Goal: Book appointment/travel/reservation

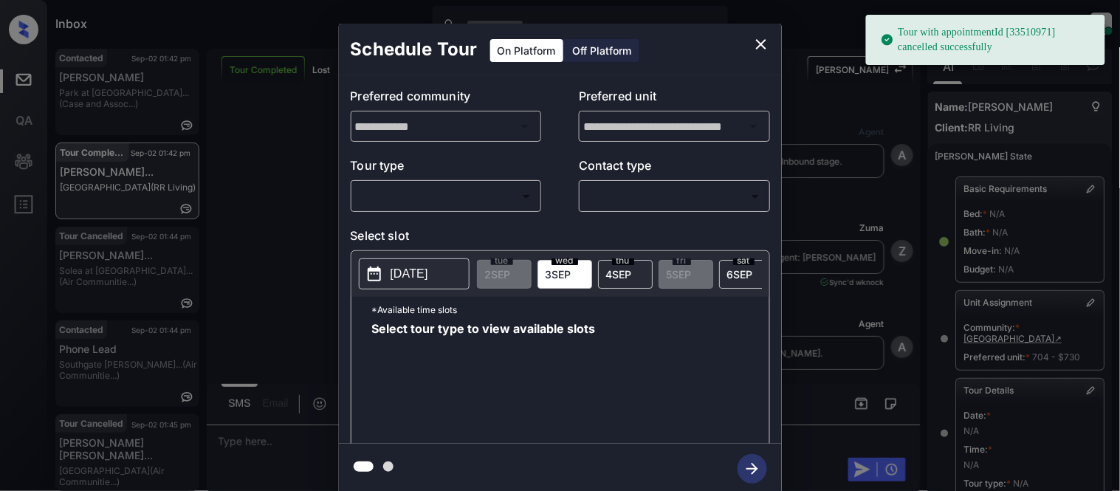
click at [433, 197] on body "Tour with appointmentId [33510971] cancelled successfully Inbox Kristina Cataag…" at bounding box center [560, 245] width 1120 height 491
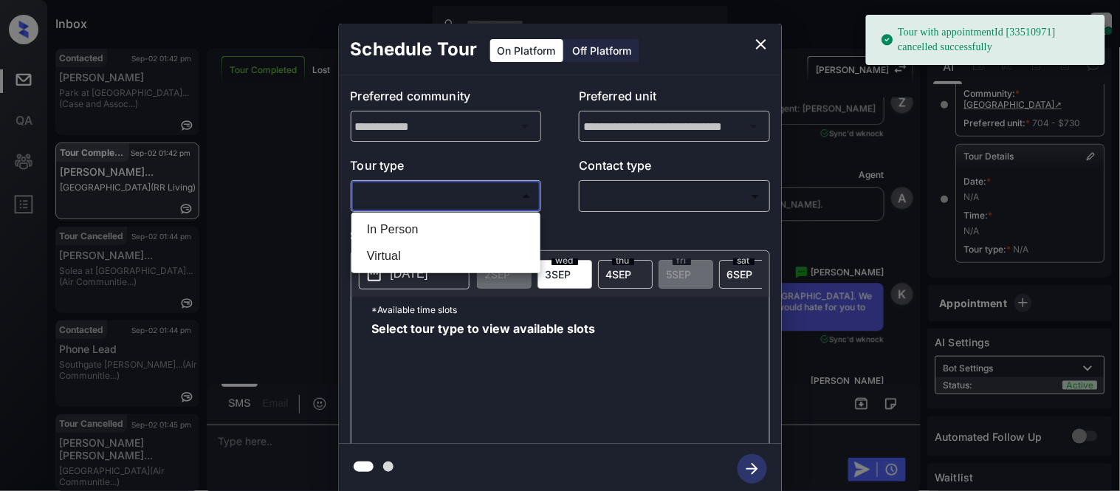
click at [429, 224] on li "In Person" at bounding box center [446, 229] width 182 height 27
type input "********"
click at [651, 179] on div at bounding box center [560, 245] width 1120 height 491
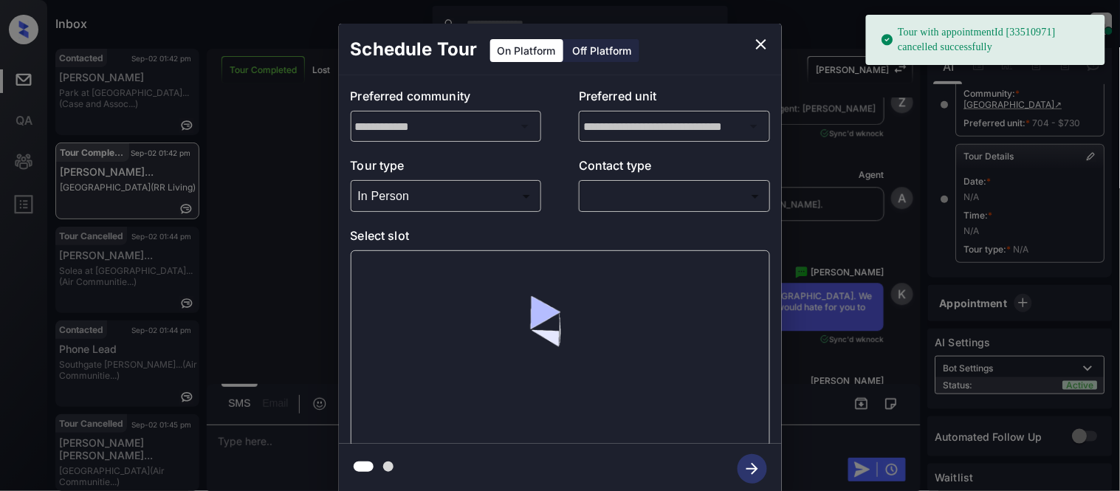
click at [635, 193] on body "Tour with appointmentId [33510971] cancelled successfully Inbox Kristina Cataag…" at bounding box center [560, 245] width 1120 height 491
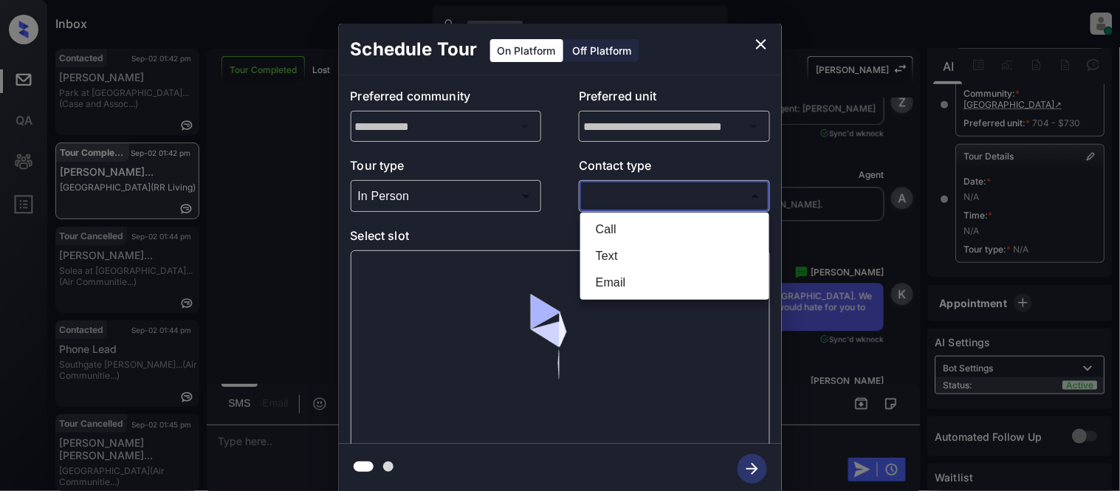
click at [625, 249] on li "Text" at bounding box center [675, 256] width 182 height 27
type input "****"
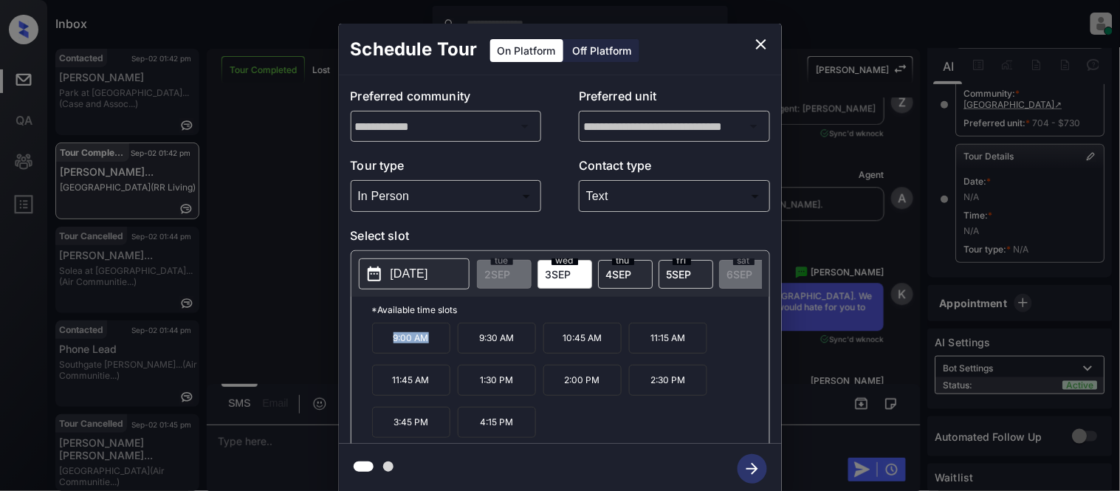
drag, startPoint x: 387, startPoint y: 345, endPoint x: 430, endPoint y: 353, distance: 42.7
click at [430, 353] on p "9:00 AM" at bounding box center [411, 338] width 78 height 31
copy p "9:00 AM"
click at [275, 433] on div "**********" at bounding box center [560, 258] width 1120 height 517
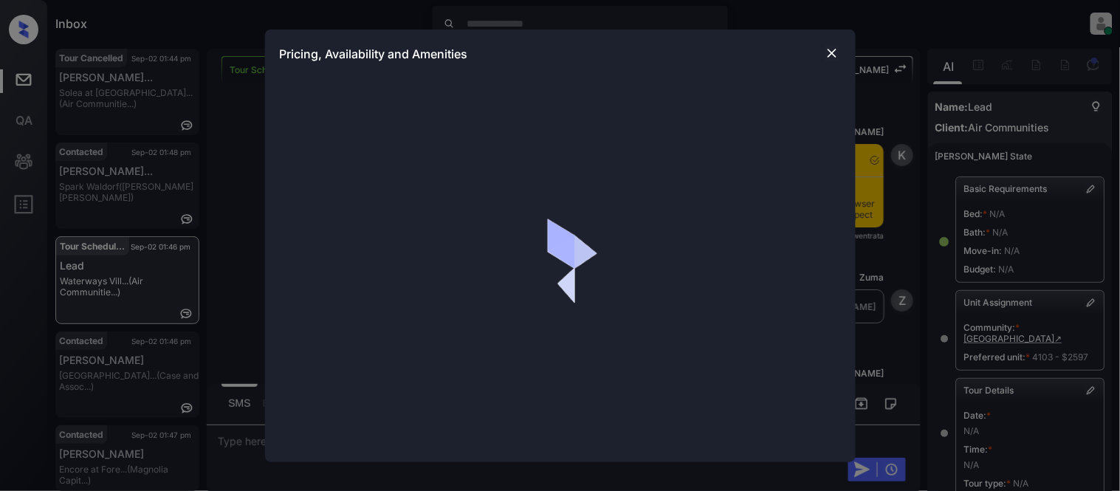
scroll to position [79, 0]
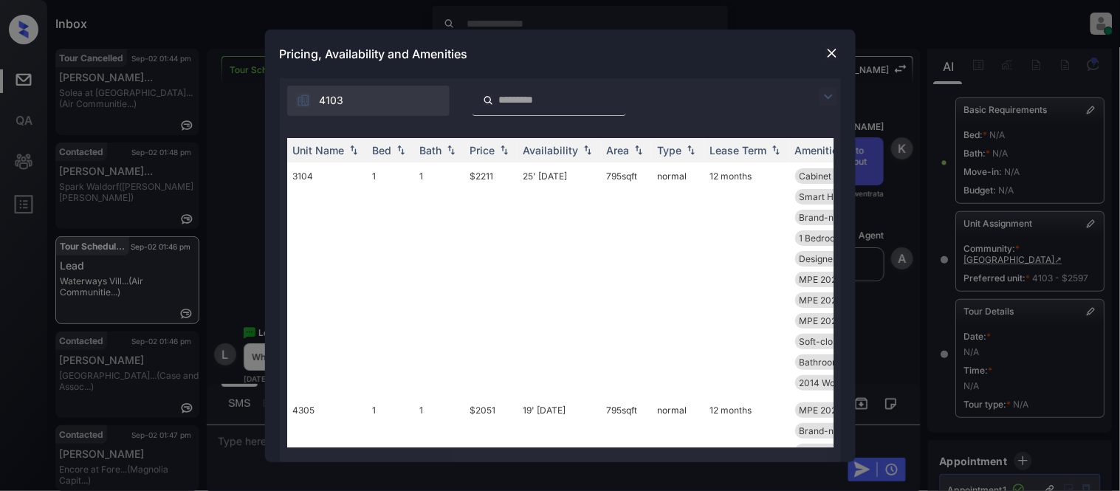
click at [832, 54] on img at bounding box center [831, 53] width 15 height 15
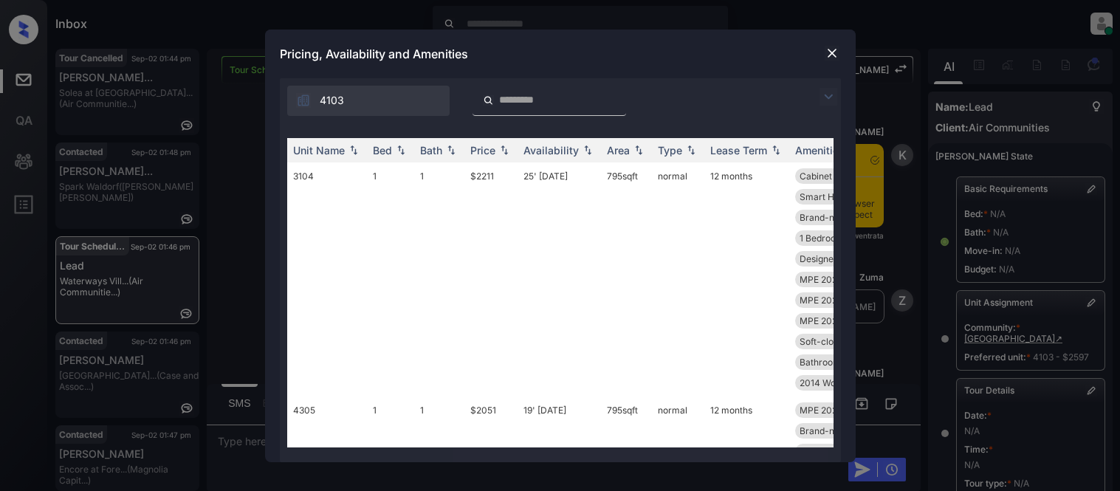
click at [824, 99] on img at bounding box center [828, 97] width 18 height 18
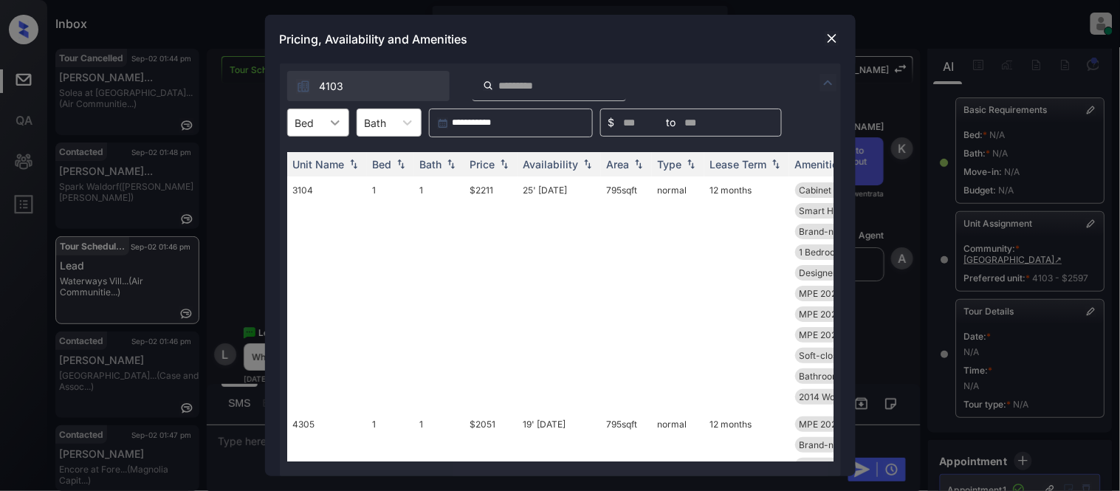
click at [331, 125] on icon at bounding box center [335, 122] width 15 height 15
click at [320, 159] on div "1" at bounding box center [318, 158] width 62 height 27
click at [496, 162] on div "Price" at bounding box center [490, 164] width 41 height 13
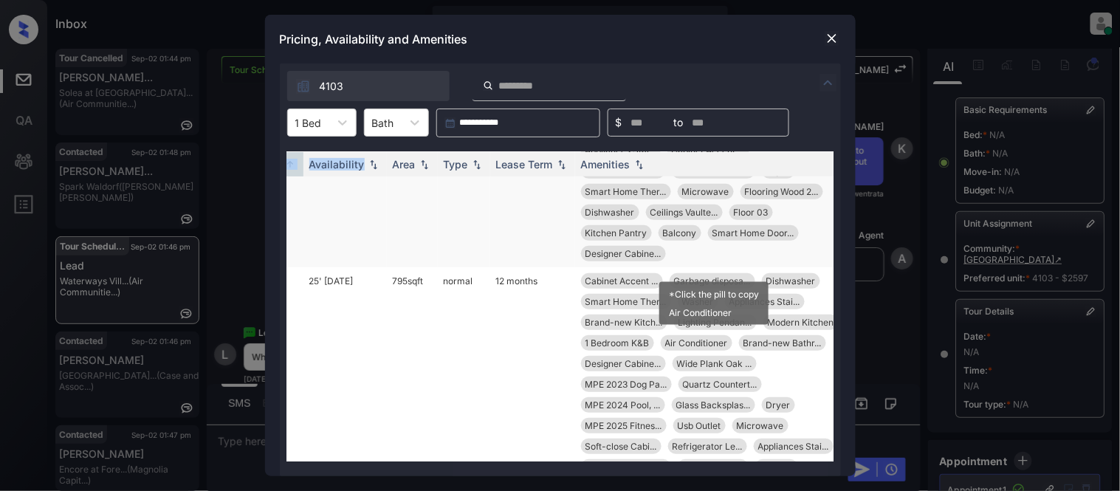
scroll to position [235, 214]
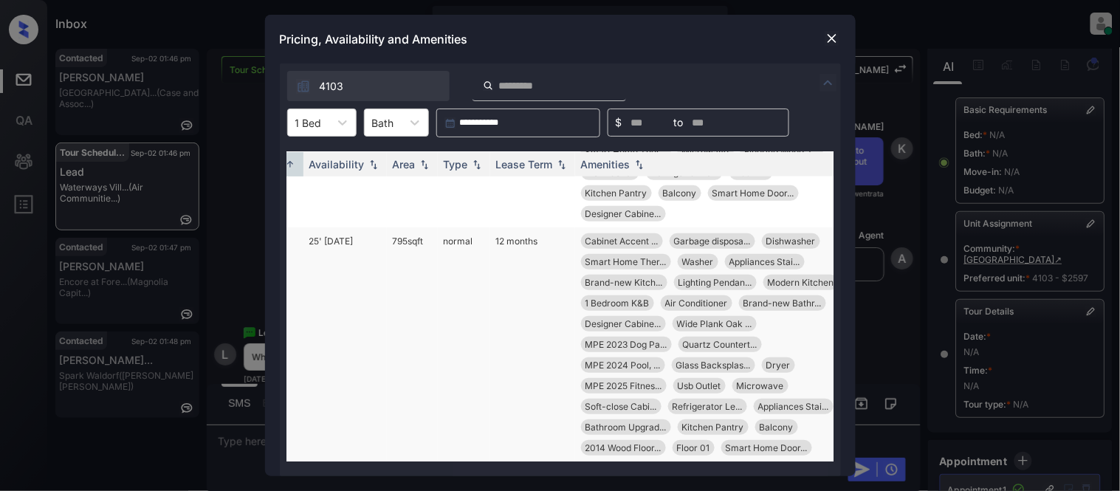
click at [424, 227] on td "795 sqft" at bounding box center [412, 344] width 51 height 234
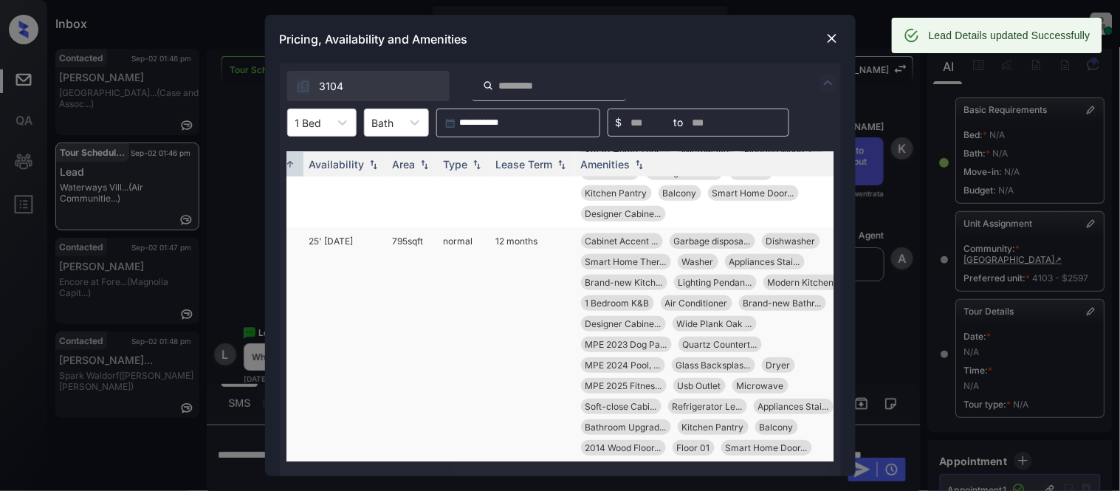
scroll to position [236, 214]
drag, startPoint x: 505, startPoint y: 448, endPoint x: 350, endPoint y: 445, distance: 155.0
click at [350, 445] on tr "3104 1 1 $2211 25' Apr 25 795 sqft normal 12 months Cabinet Accent ... Garbage …" at bounding box center [458, 344] width 771 height 234
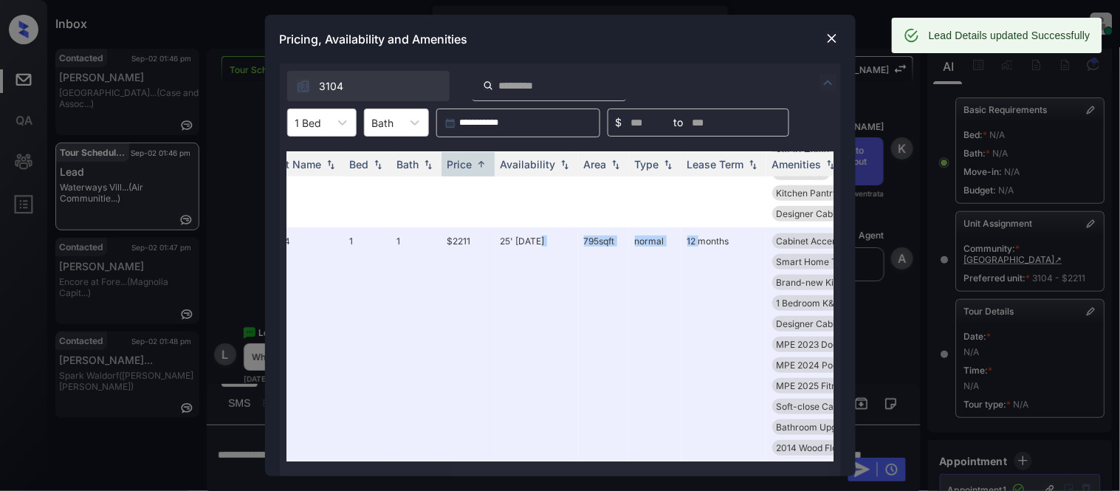
scroll to position [235, 0]
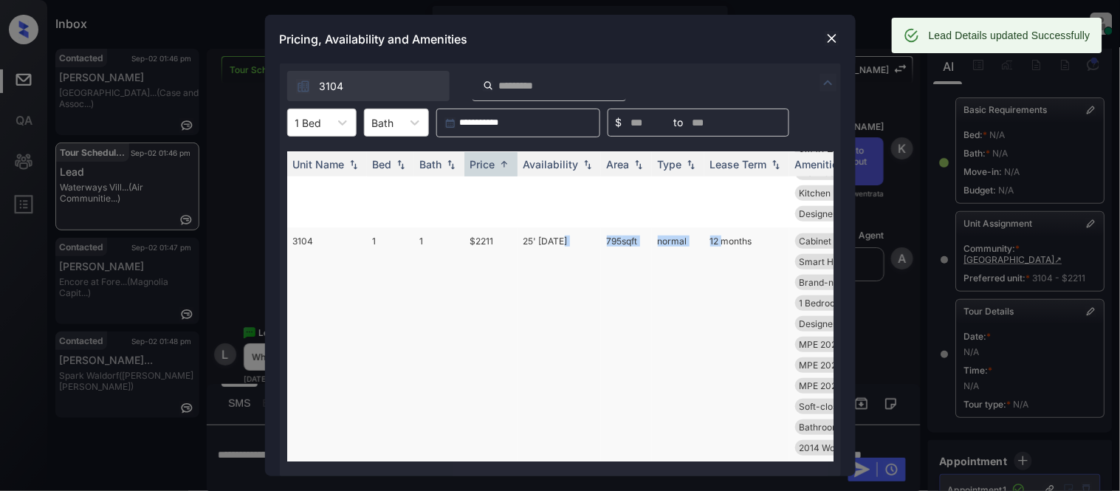
click at [644, 240] on td "795 sqft" at bounding box center [626, 344] width 51 height 234
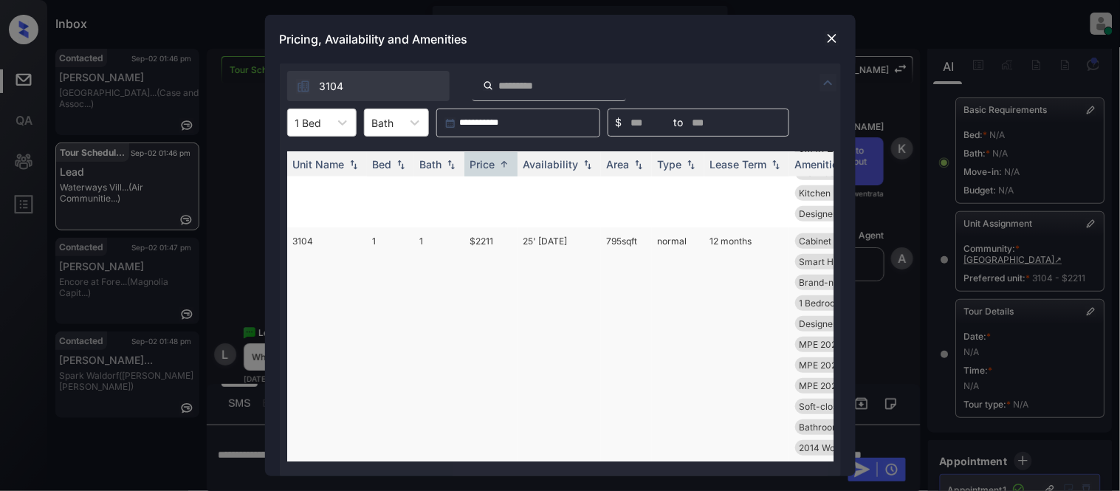
drag, startPoint x: 603, startPoint y: 204, endPoint x: 638, endPoint y: 209, distance: 35.1
click at [638, 227] on td "795 sqft" at bounding box center [626, 344] width 51 height 234
copy td "795 sqft"
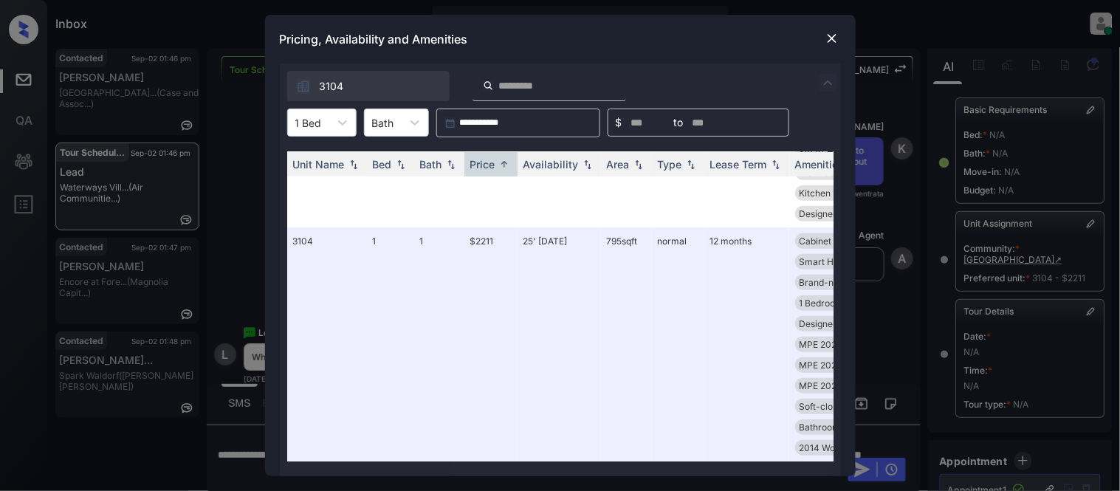
click at [830, 42] on img at bounding box center [831, 38] width 15 height 15
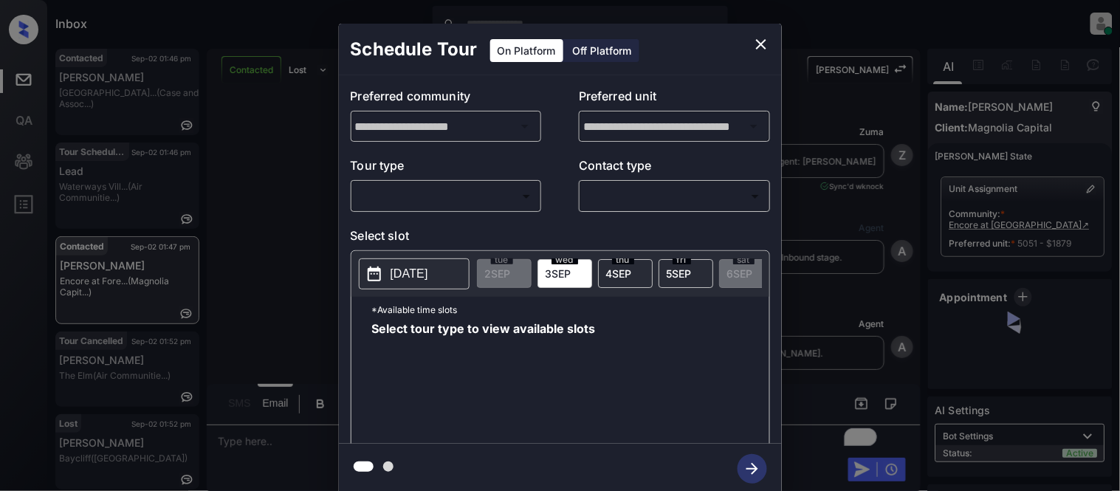
scroll to position [2171, 0]
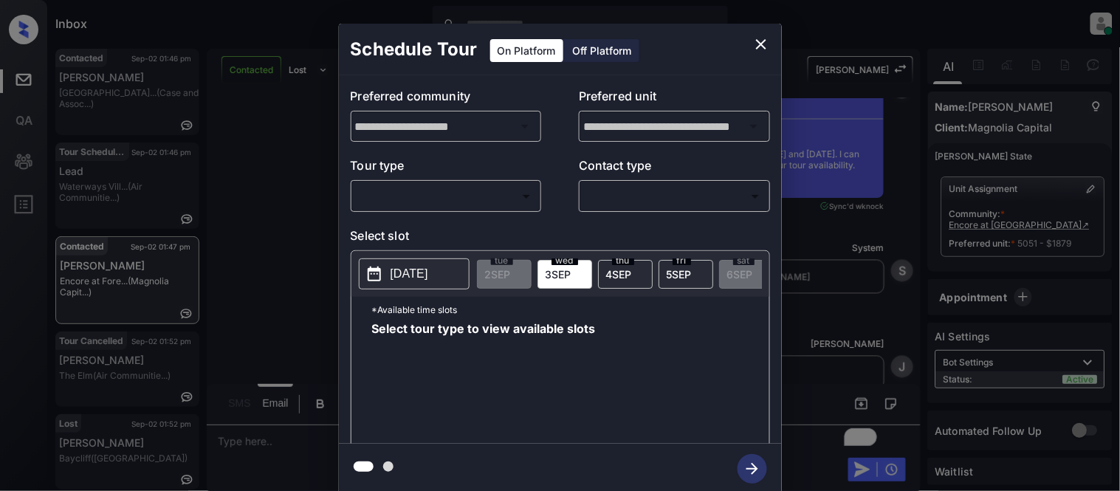
click at [759, 42] on icon "close" at bounding box center [761, 44] width 10 height 10
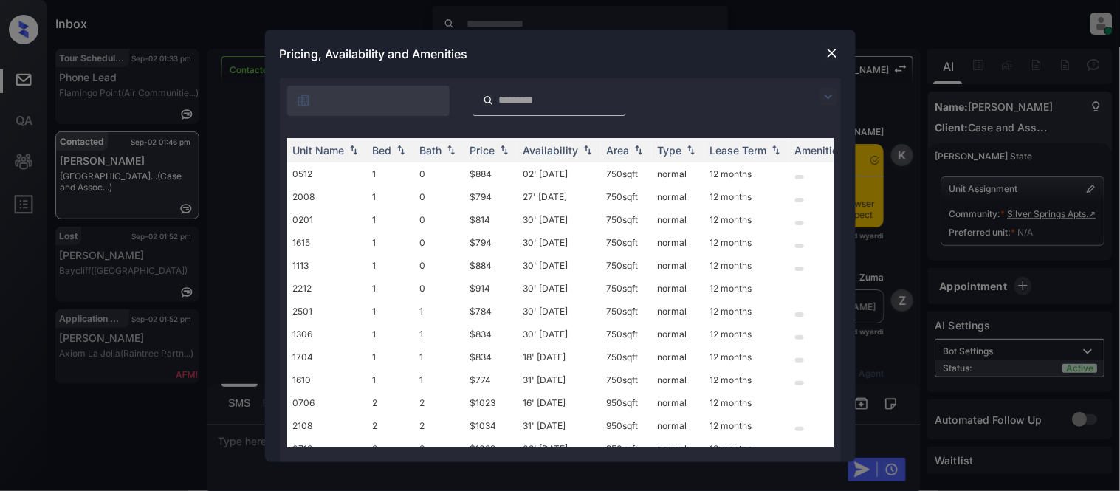
scroll to position [2566, 0]
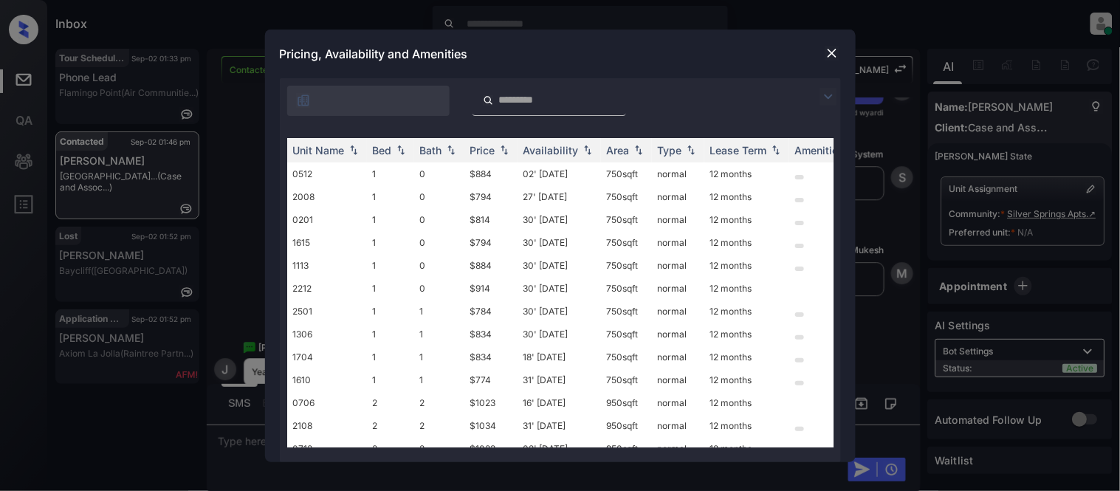
click at [824, 94] on img at bounding box center [828, 97] width 18 height 18
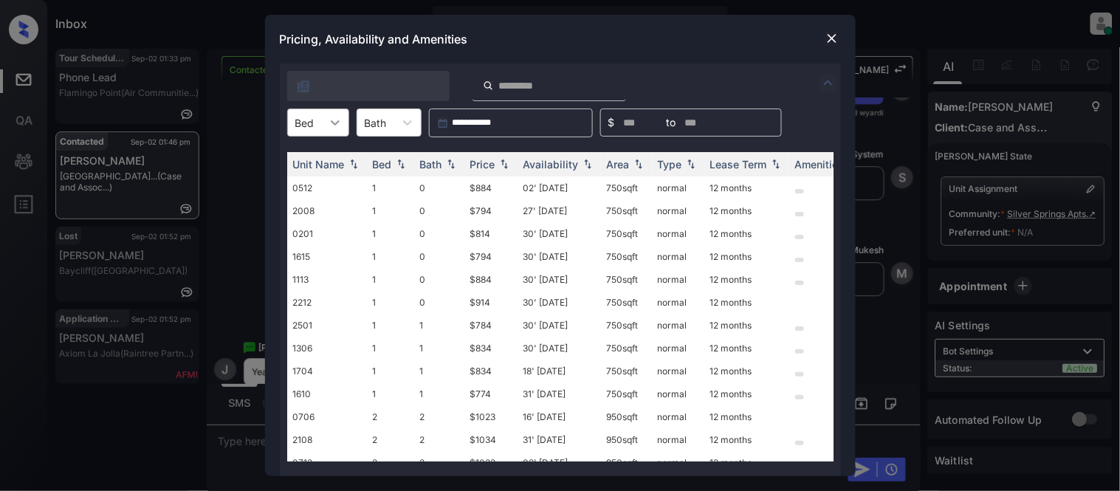
click at [328, 123] on icon at bounding box center [335, 122] width 15 height 15
click at [842, 34] on div "Pricing, Availability and Amenities" at bounding box center [560, 39] width 590 height 49
click at [827, 37] on img at bounding box center [831, 38] width 15 height 15
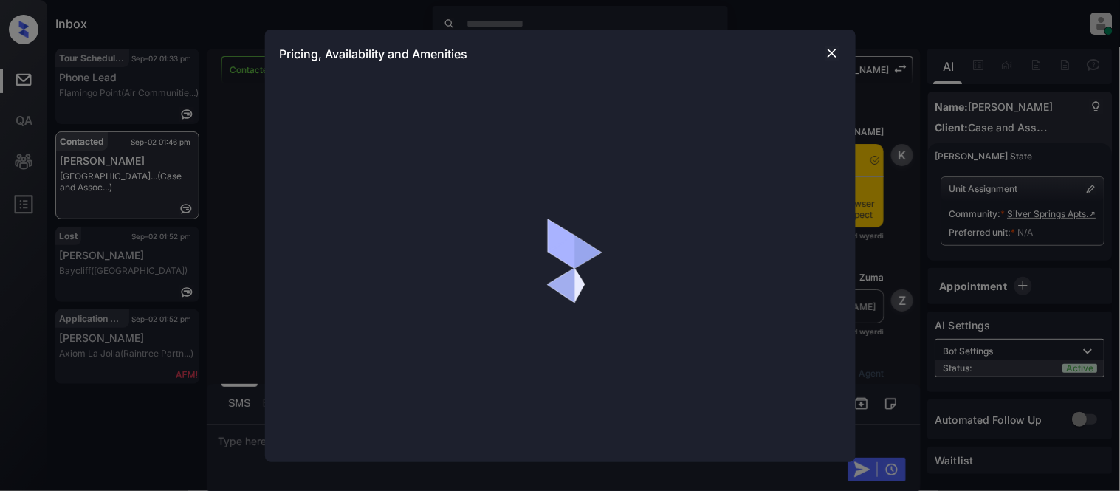
scroll to position [2484, 0]
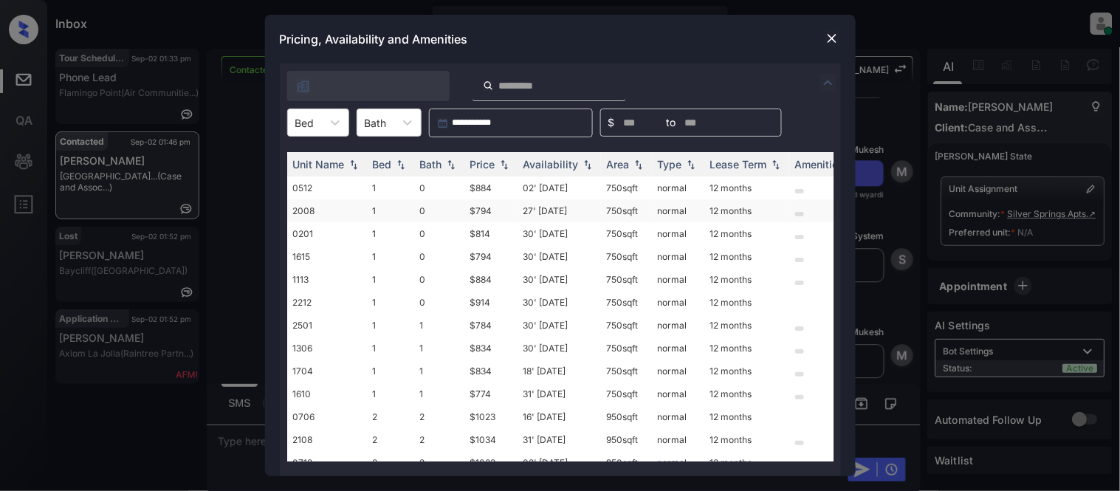
click at [484, 205] on td "$794" at bounding box center [490, 210] width 53 height 23
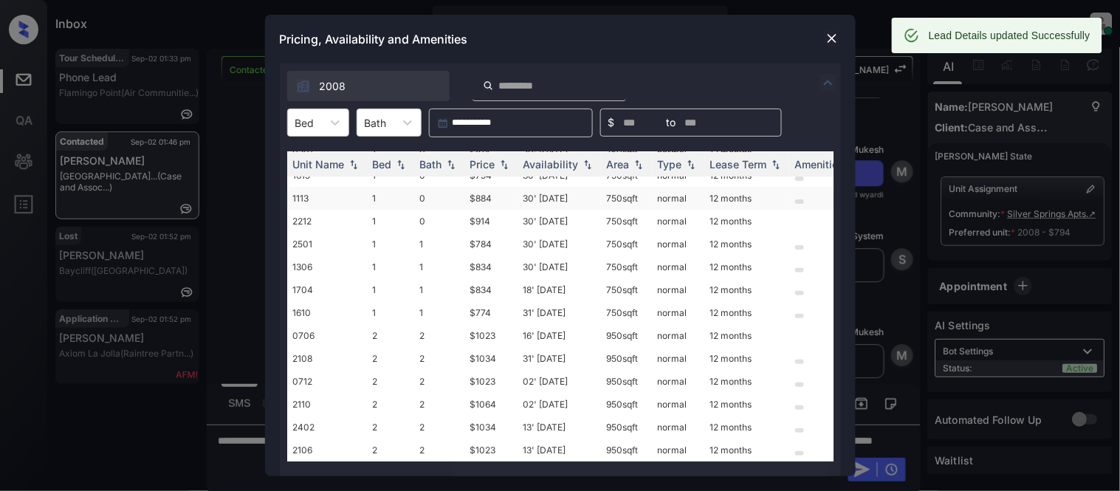
scroll to position [86, 0]
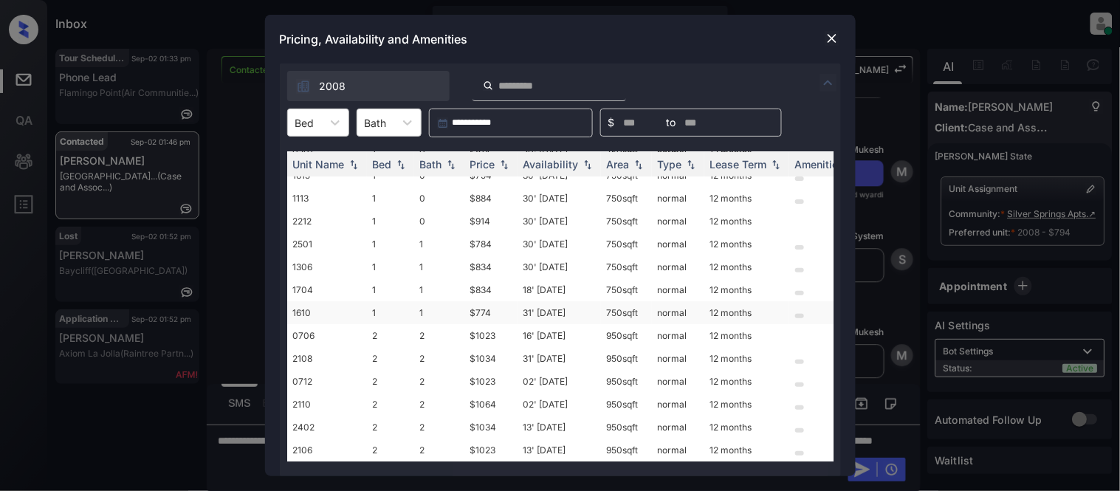
click at [475, 303] on td "$774" at bounding box center [490, 312] width 53 height 23
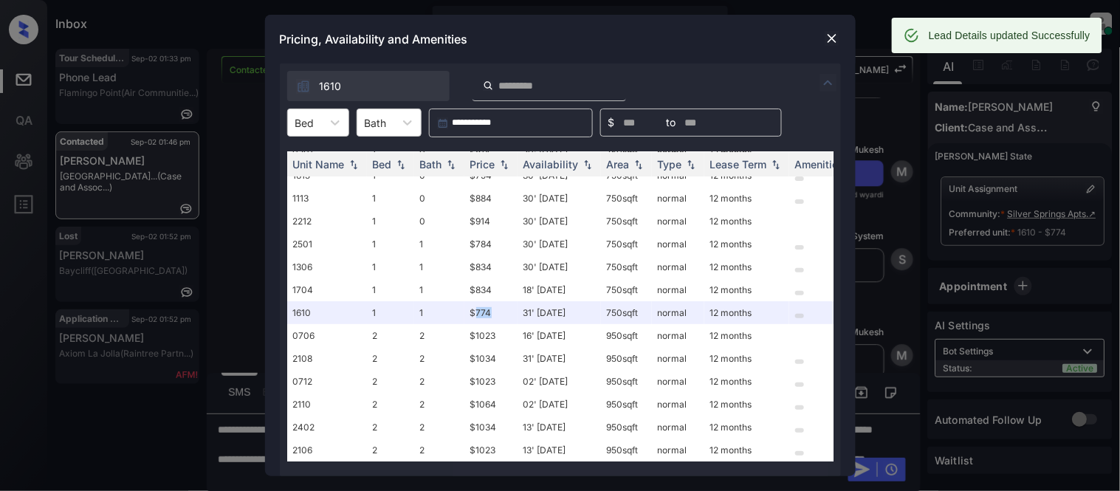
click at [830, 37] on img at bounding box center [831, 38] width 15 height 15
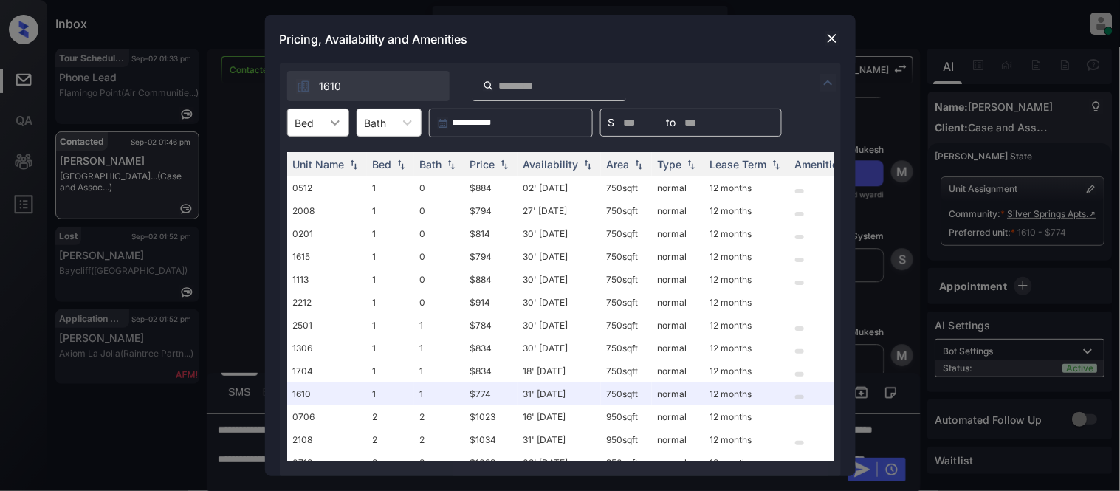
click at [323, 122] on div at bounding box center [335, 122] width 27 height 27
click at [319, 160] on div "1" at bounding box center [318, 158] width 62 height 27
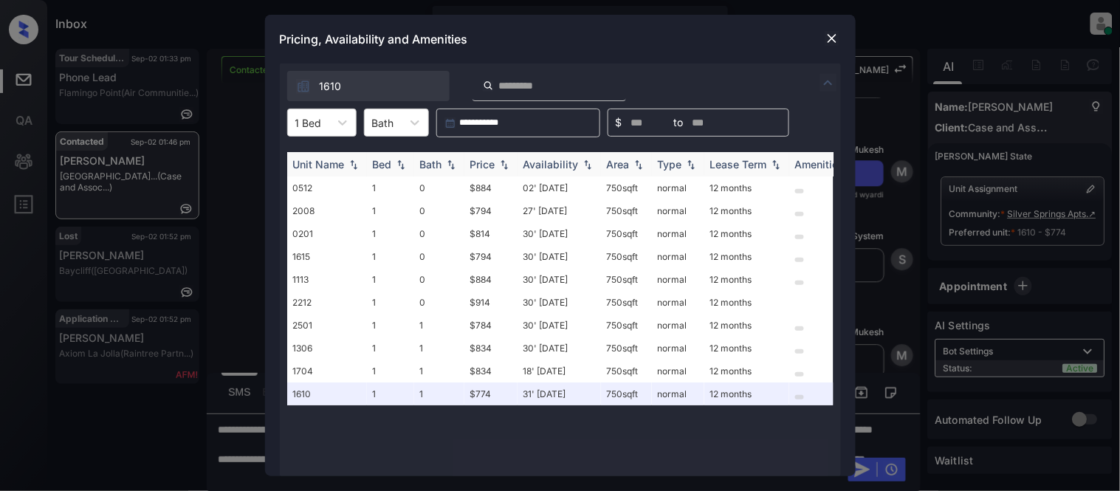
click at [492, 163] on div "Price" at bounding box center [482, 164] width 25 height 13
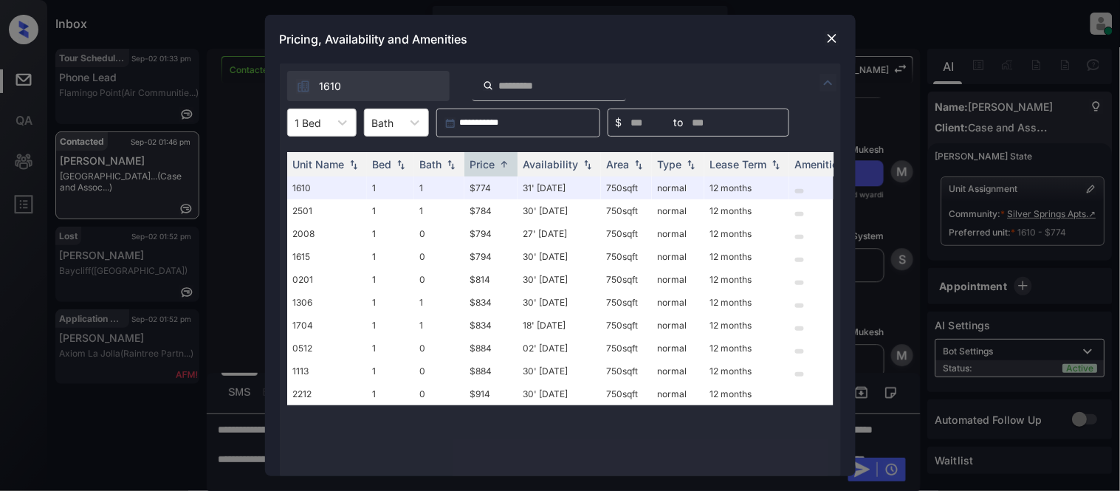
click at [834, 35] on img at bounding box center [831, 38] width 15 height 15
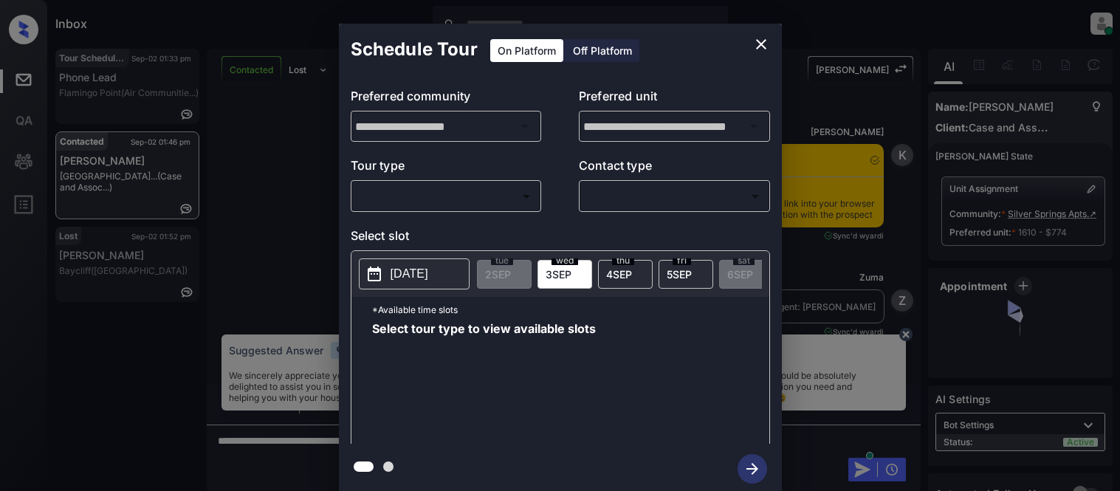
click at [466, 195] on body "Inbox Kristina Cataag Online Set yourself offline Set yourself on break Profile…" at bounding box center [560, 245] width 1120 height 491
type input "********"
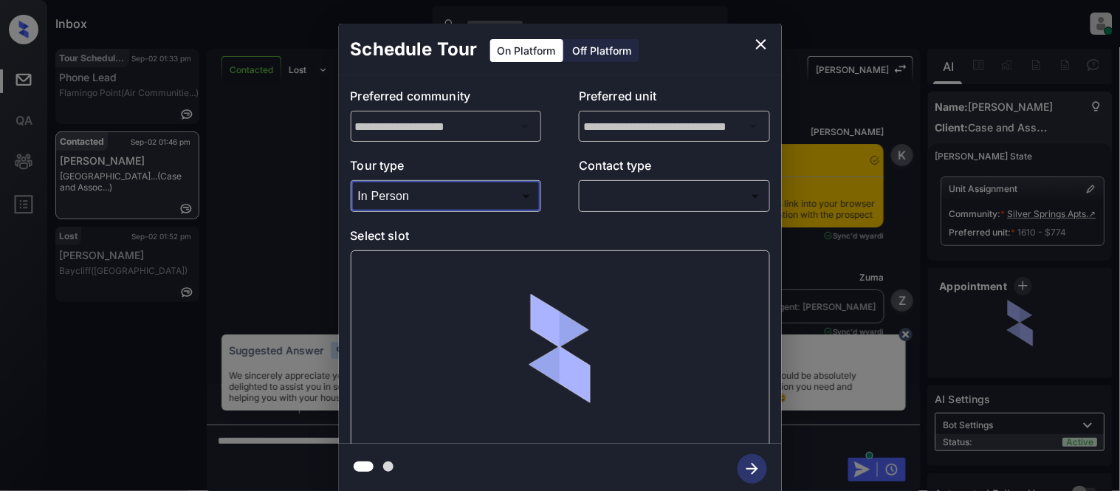
scroll to position [926, 0]
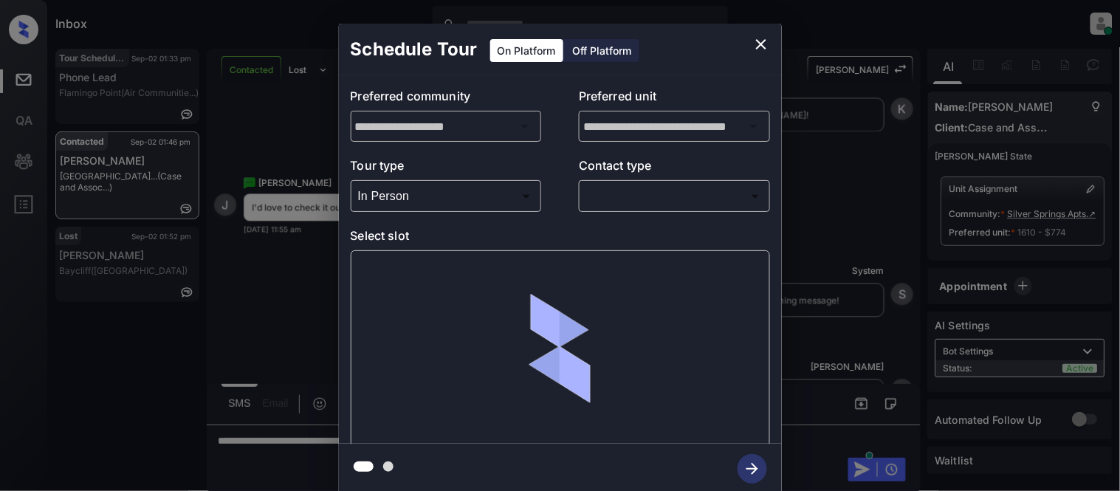
click at [611, 199] on body "Inbox Kristina Cataag Online Set yourself offline Set yourself on break Profile…" at bounding box center [560, 245] width 1120 height 491
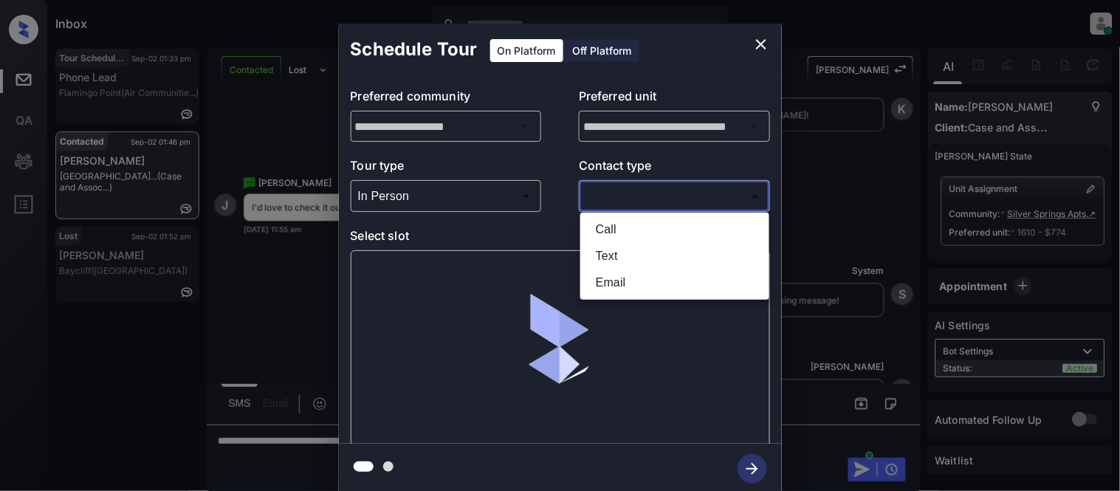
click at [605, 255] on li "Text" at bounding box center [675, 256] width 182 height 27
type input "****"
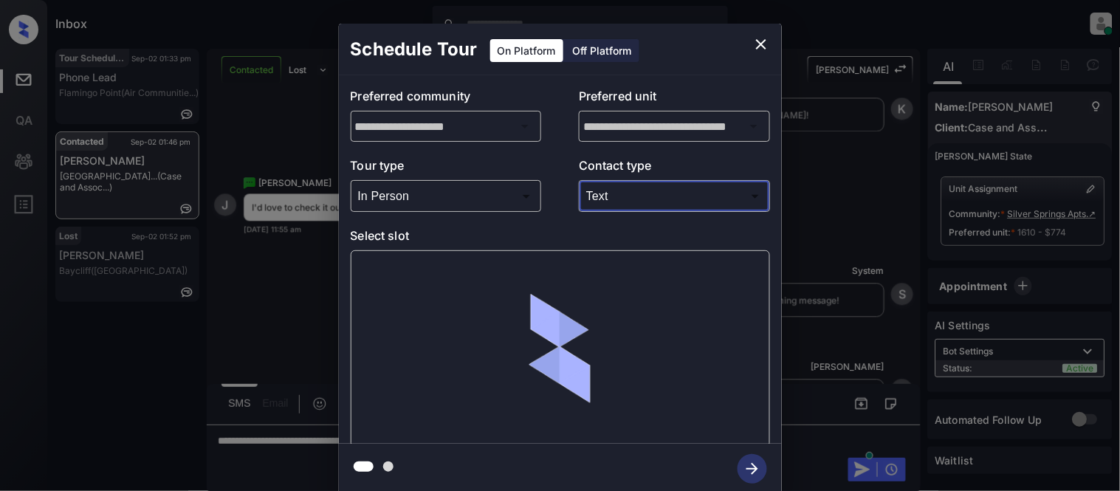
click at [379, 283] on div at bounding box center [560, 348] width 419 height 197
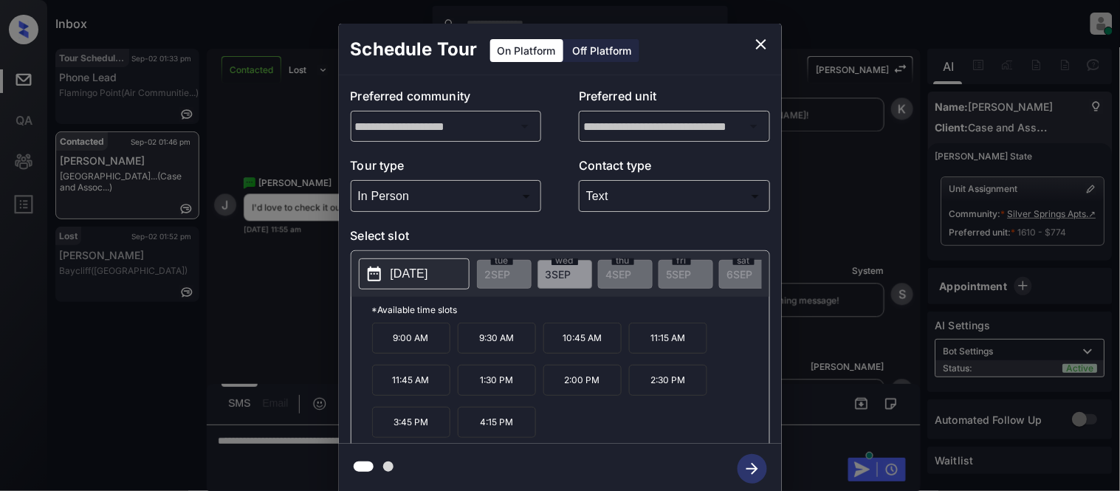
click at [401, 271] on p "2025-09-03" at bounding box center [409, 274] width 38 height 18
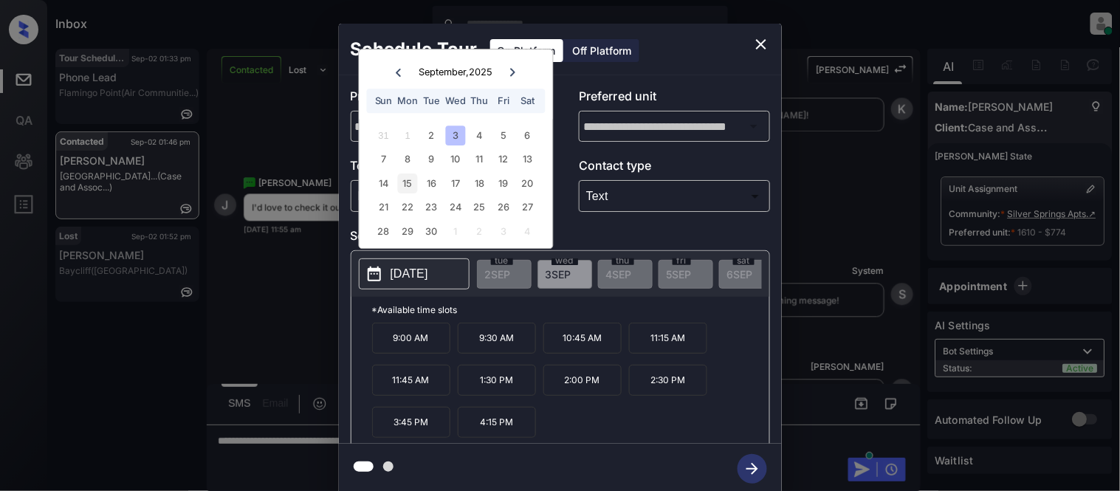
click at [402, 181] on div "15" at bounding box center [408, 183] width 20 height 20
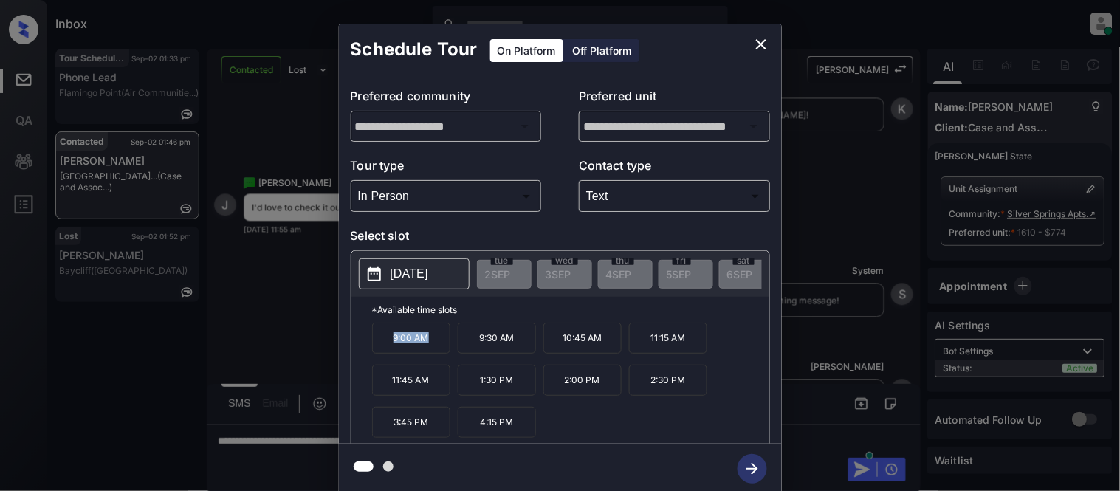
drag, startPoint x: 390, startPoint y: 343, endPoint x: 428, endPoint y: 343, distance: 38.4
click at [428, 343] on p "9:00 AM" at bounding box center [411, 338] width 78 height 31
copy p "9:00 AM"
click at [756, 49] on icon "close" at bounding box center [761, 44] width 18 height 18
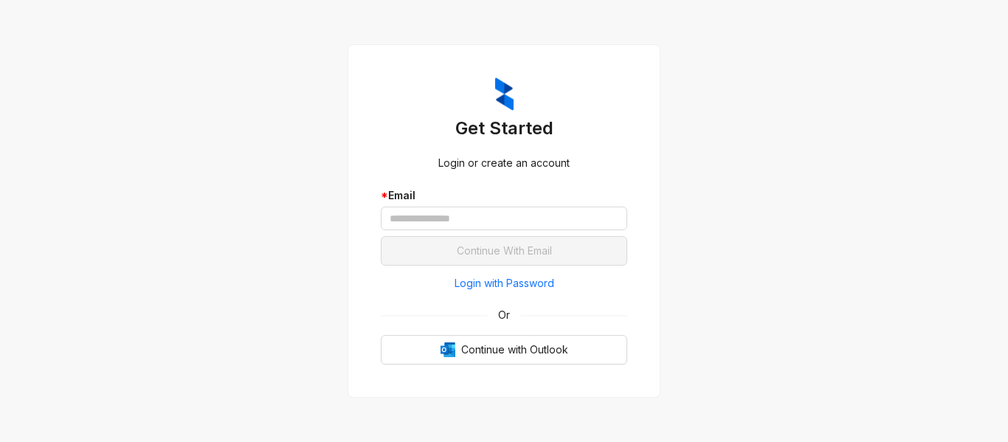
drag, startPoint x: 795, startPoint y: 142, endPoint x: 582, endPoint y: 134, distance: 212.7
click at [795, 142] on div "Get Started Login or create an account * Email Continue With Email Login with P…" at bounding box center [504, 221] width 1008 height 442
click at [458, 216] on input "text" at bounding box center [504, 219] width 247 height 24
paste input "**********"
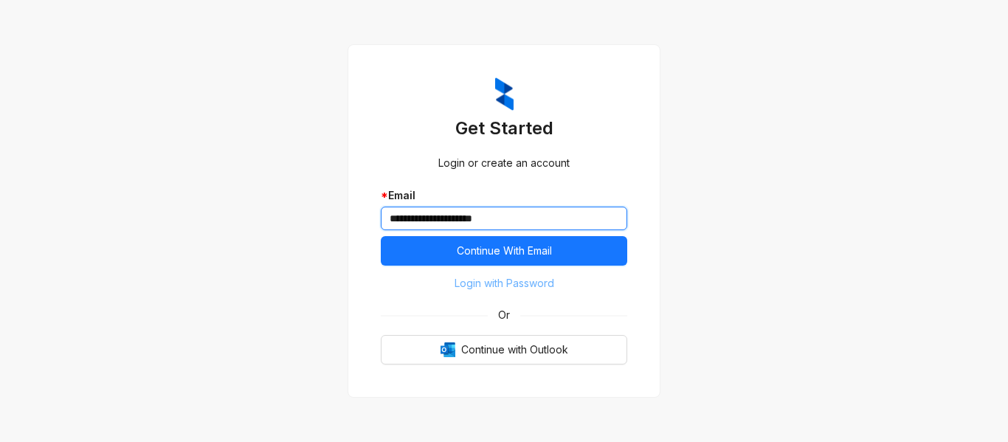
type input "**********"
click at [457, 278] on span "Login with Password" at bounding box center [505, 283] width 100 height 16
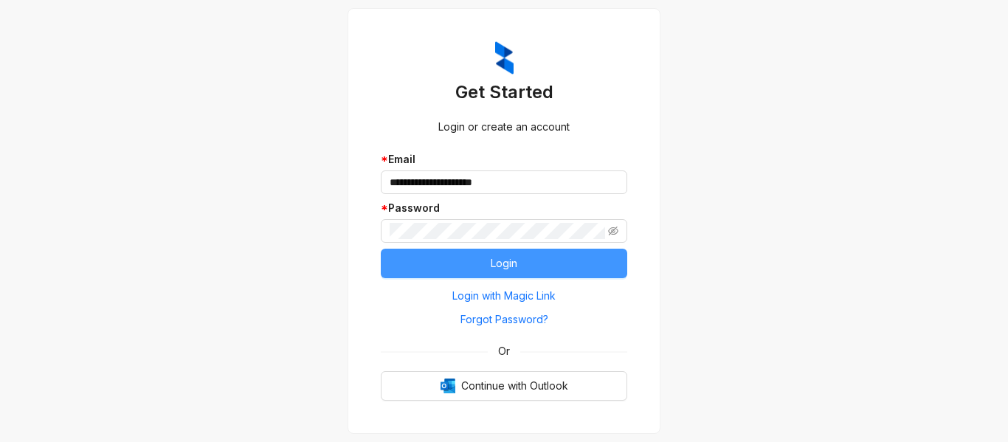
click at [474, 263] on button "Login" at bounding box center [504, 264] width 247 height 30
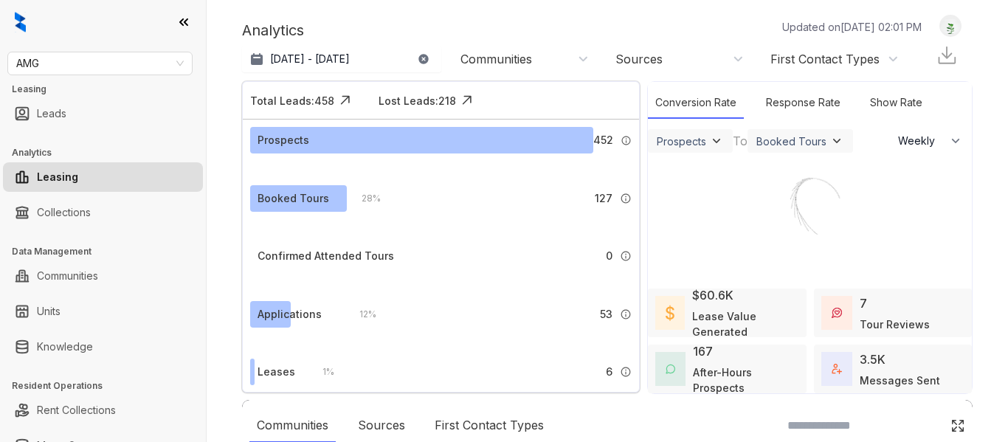
select select "******"
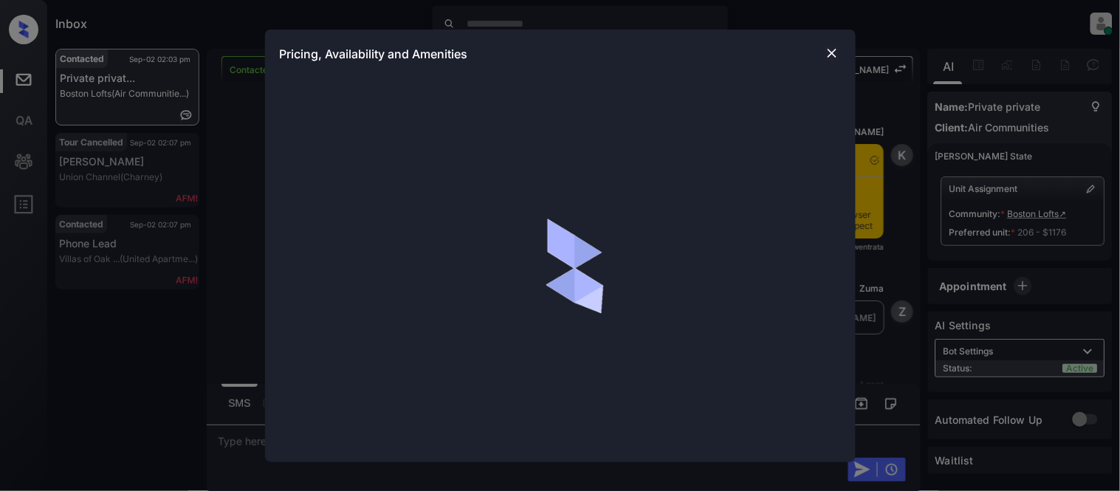
scroll to position [4363, 0]
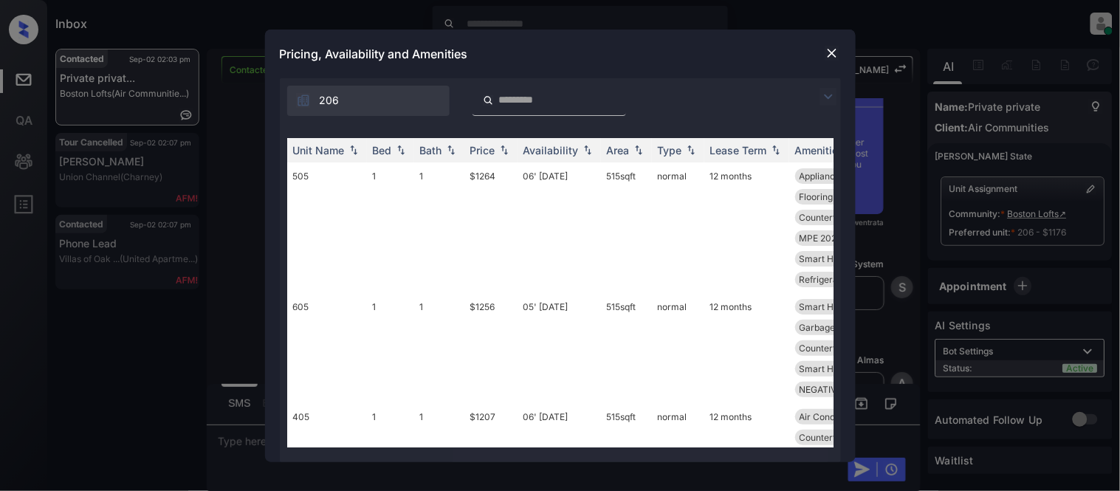
click at [820, 97] on img at bounding box center [828, 97] width 18 height 18
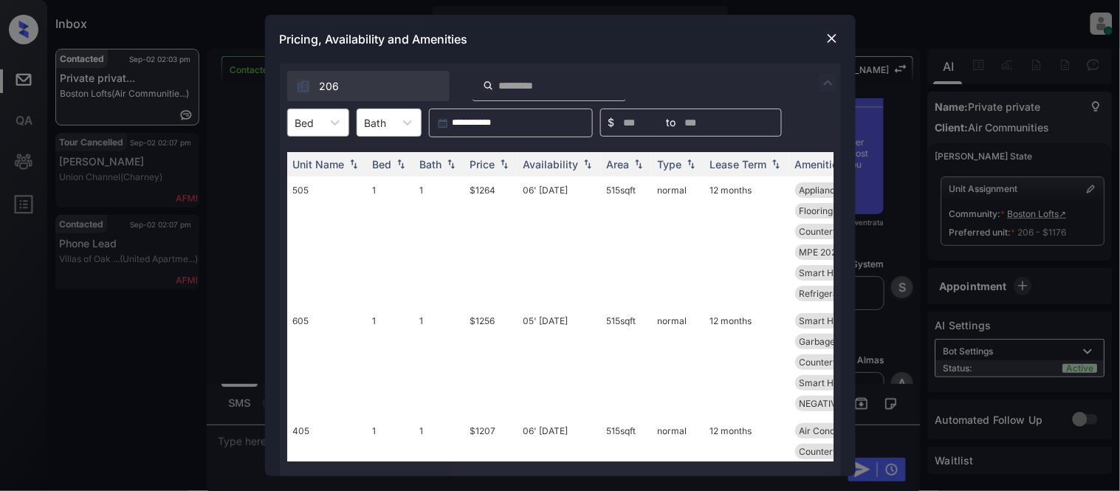
click at [300, 120] on div at bounding box center [304, 122] width 19 height 15
click at [297, 162] on div "1" at bounding box center [318, 158] width 62 height 27
click at [492, 166] on div "Price" at bounding box center [482, 164] width 25 height 13
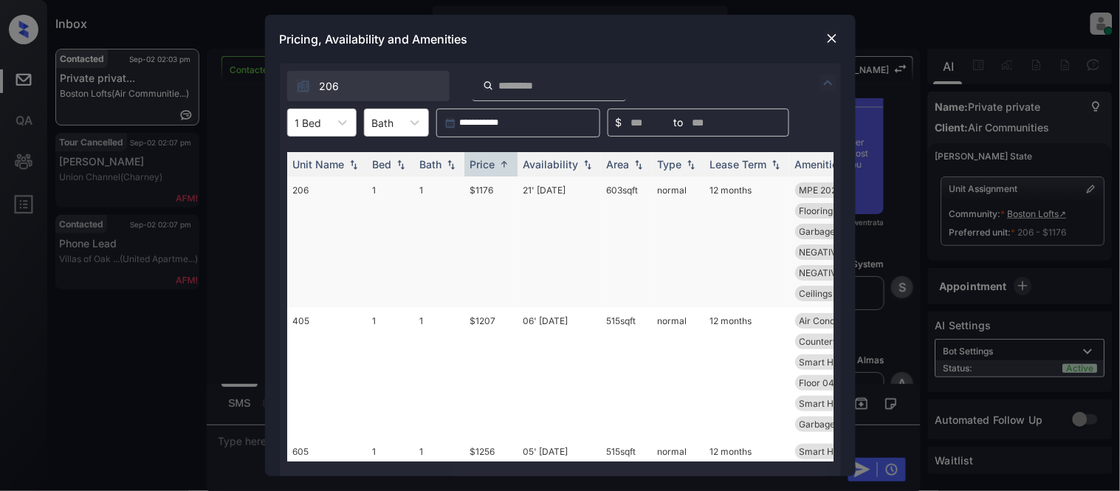
drag, startPoint x: 608, startPoint y: 195, endPoint x: 647, endPoint y: 195, distance: 39.1
click at [647, 195] on td "603 sqft" at bounding box center [626, 241] width 51 height 131
copy td "603 sqft"
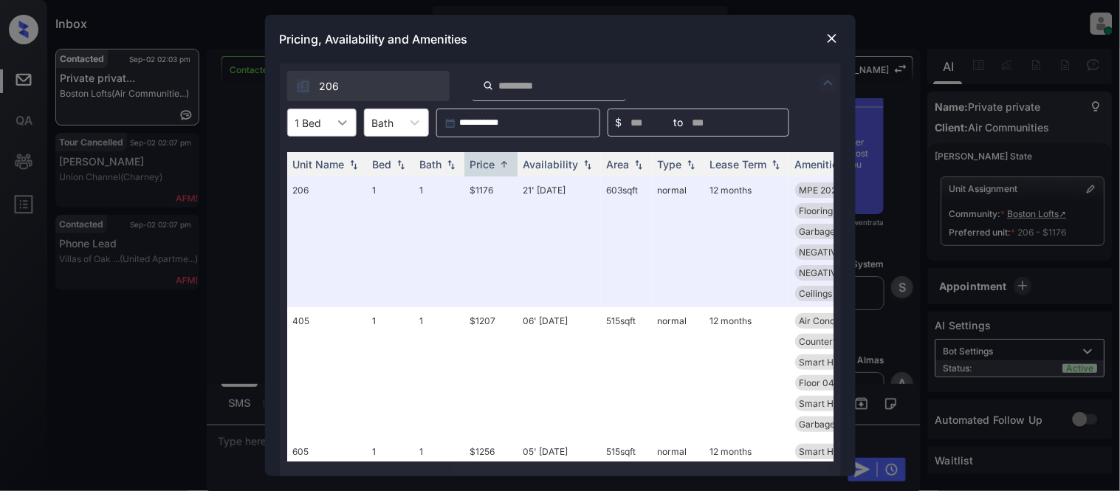
click at [332, 125] on div at bounding box center [342, 122] width 27 height 27
click at [315, 192] on div "2" at bounding box center [321, 185] width 69 height 27
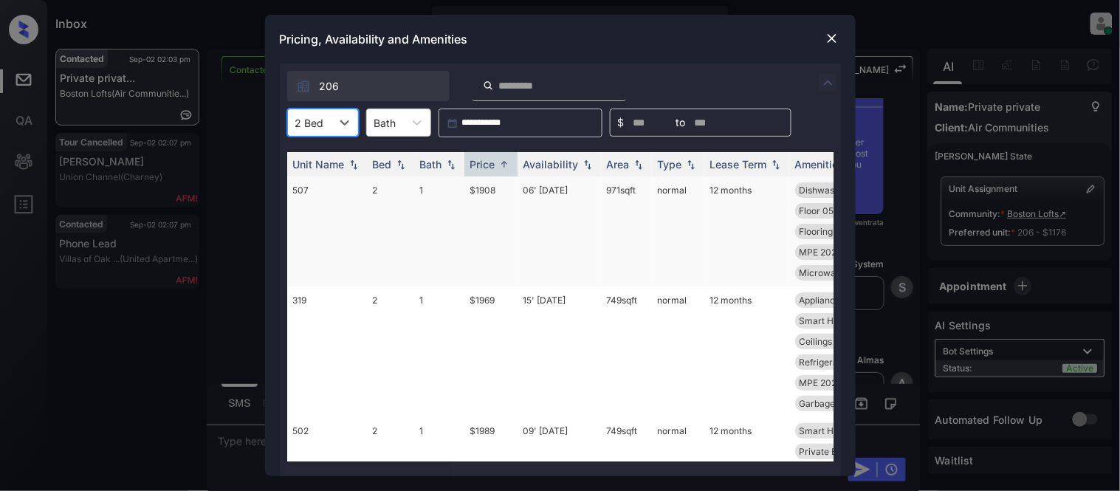
click at [641, 188] on td "971 sqft" at bounding box center [626, 231] width 51 height 110
copy td "971 sqft"
click at [828, 38] on img at bounding box center [831, 38] width 15 height 15
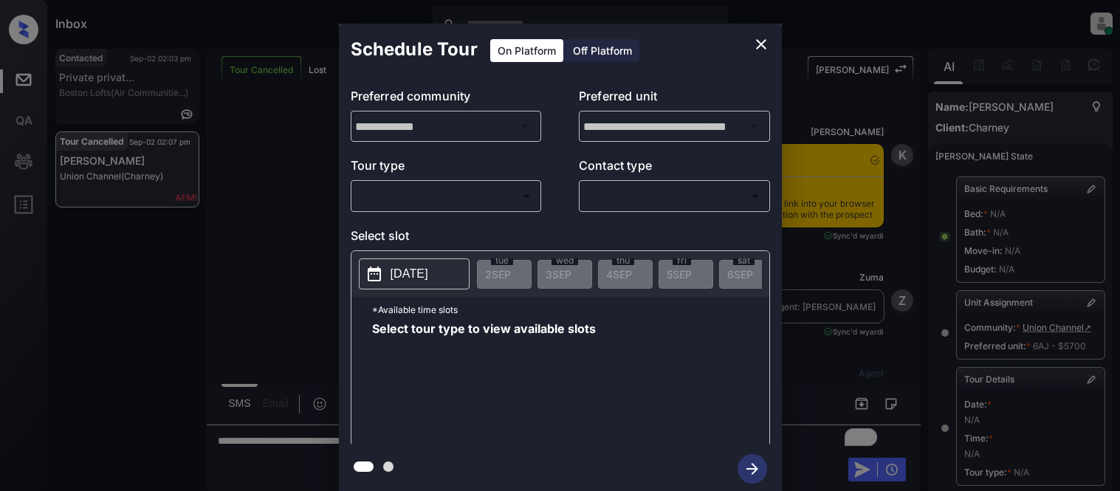
click at [394, 190] on body "Inbox [PERSON_NAME] Cataag Online Set yourself offline Set yourself on break Pr…" at bounding box center [560, 245] width 1120 height 491
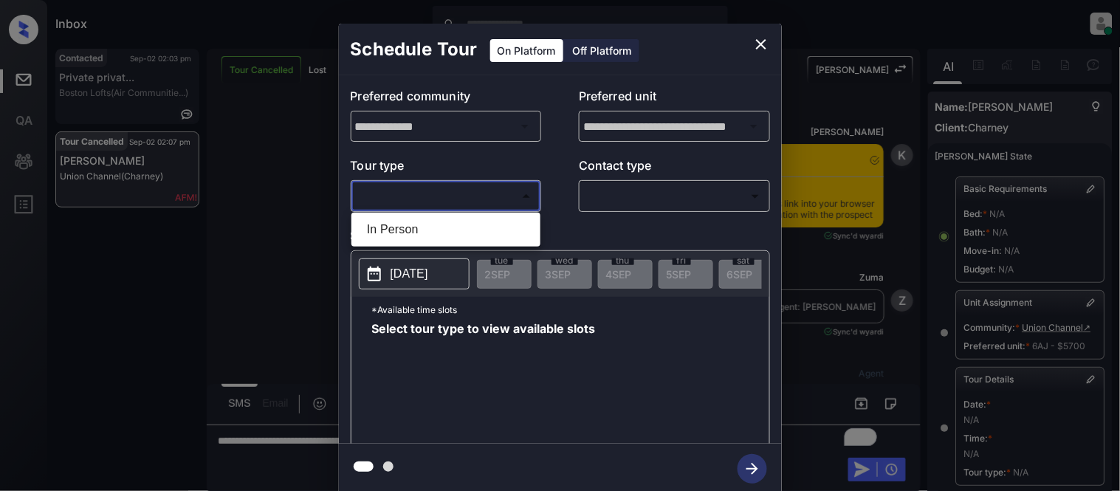
click at [374, 227] on li "In Person" at bounding box center [446, 229] width 182 height 27
type input "********"
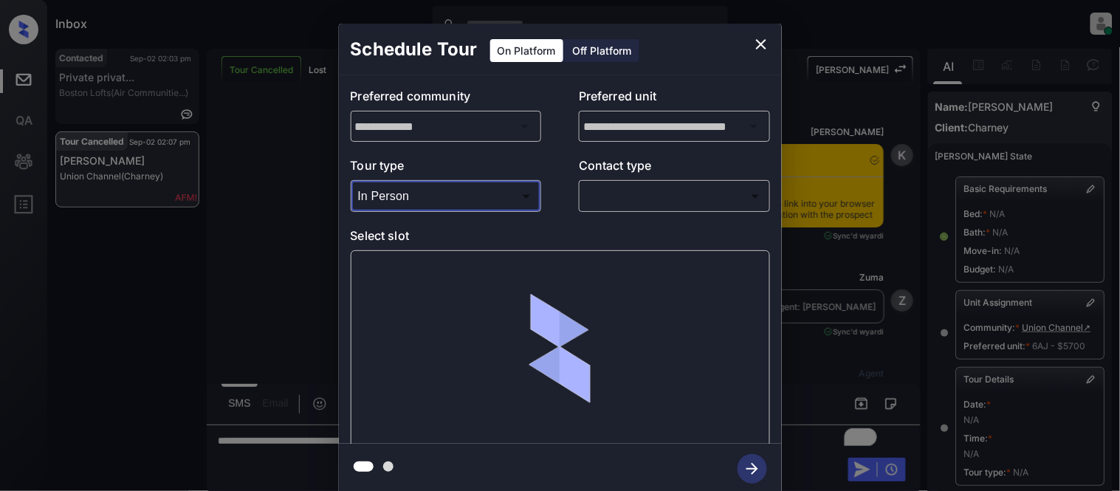
scroll to position [235, 0]
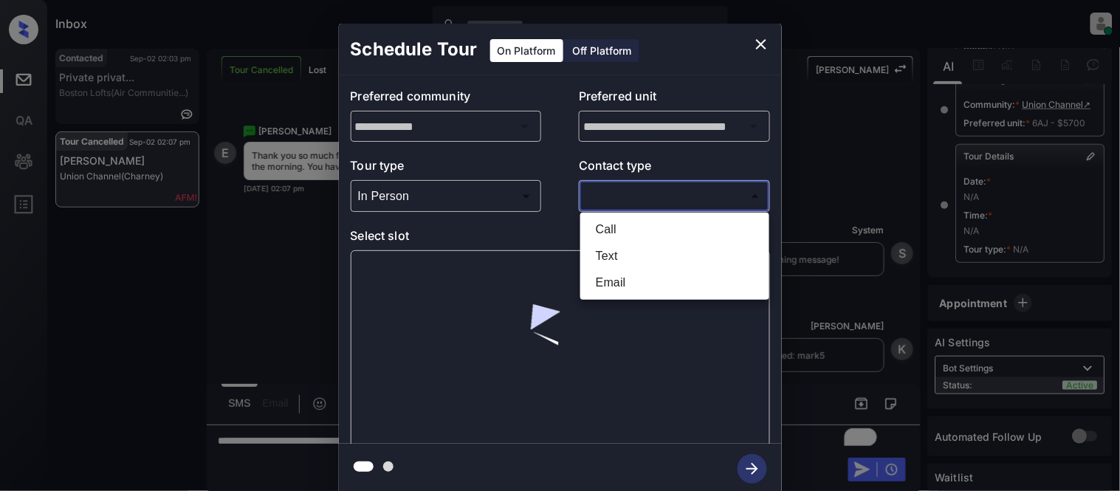
click at [589, 196] on body "Inbox [PERSON_NAME] Cataag Online Set yourself offline Set yourself on break Pr…" at bounding box center [560, 245] width 1120 height 491
click at [593, 247] on li "Text" at bounding box center [675, 256] width 182 height 27
type input "****"
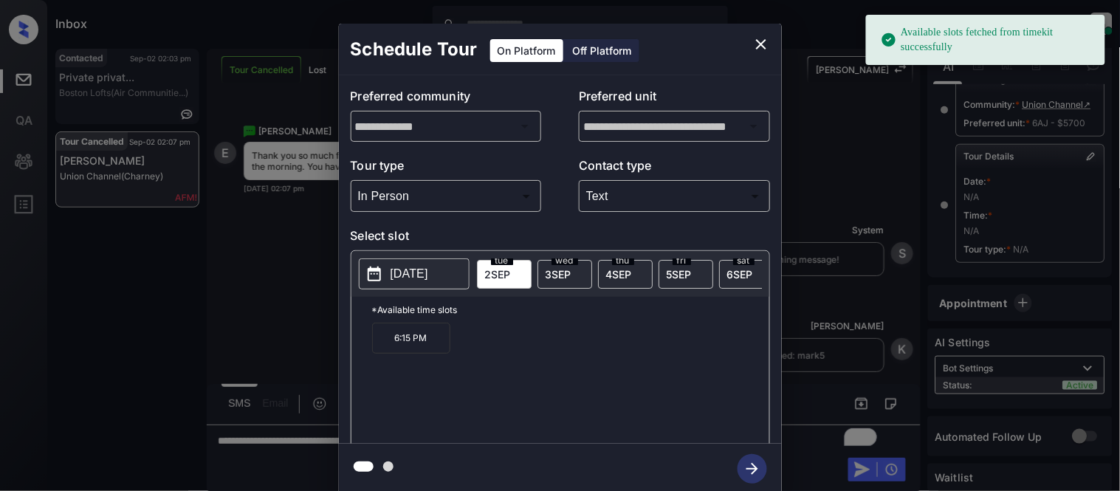
click at [428, 276] on p "[DATE]" at bounding box center [409, 274] width 38 height 18
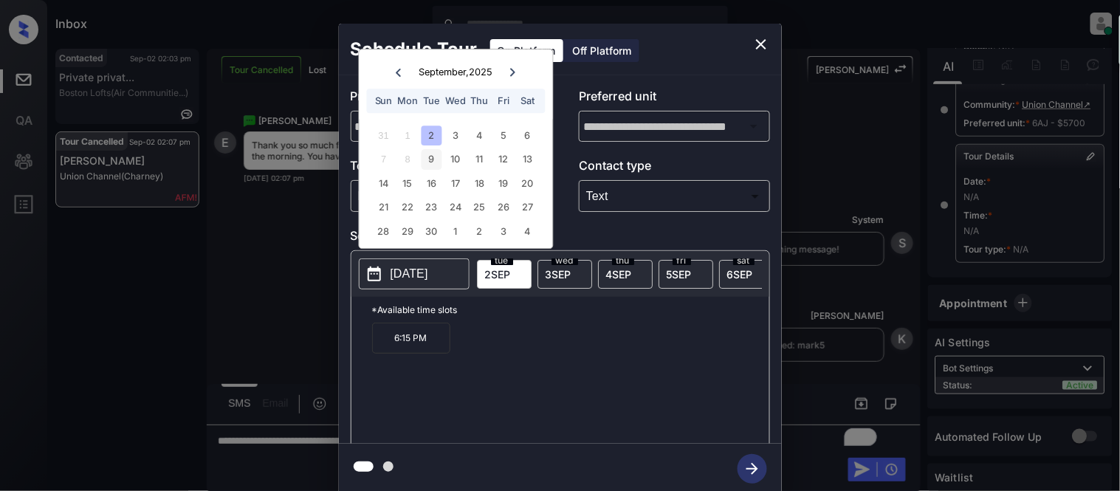
click at [431, 159] on div "9" at bounding box center [431, 160] width 20 height 20
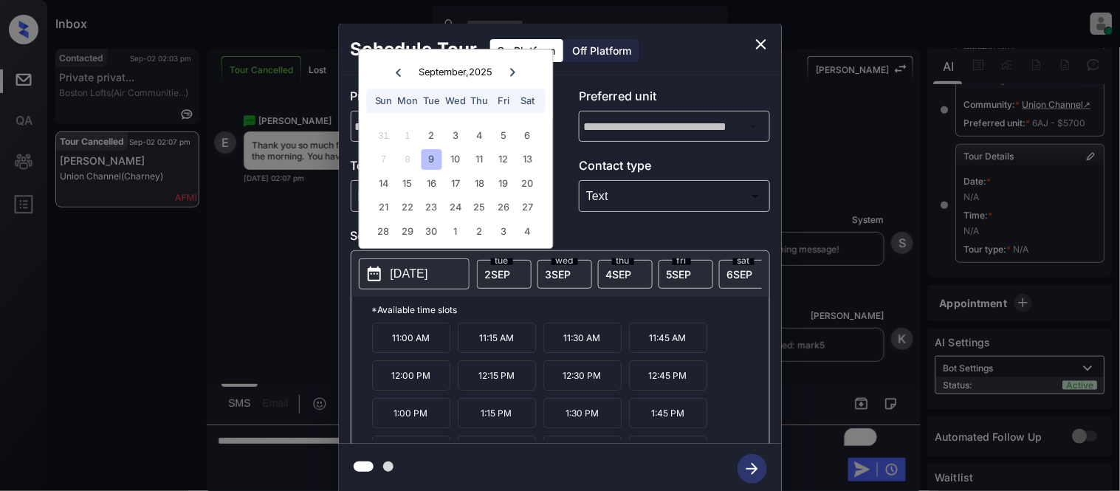
click at [416, 353] on p "11:00 AM" at bounding box center [411, 338] width 78 height 30
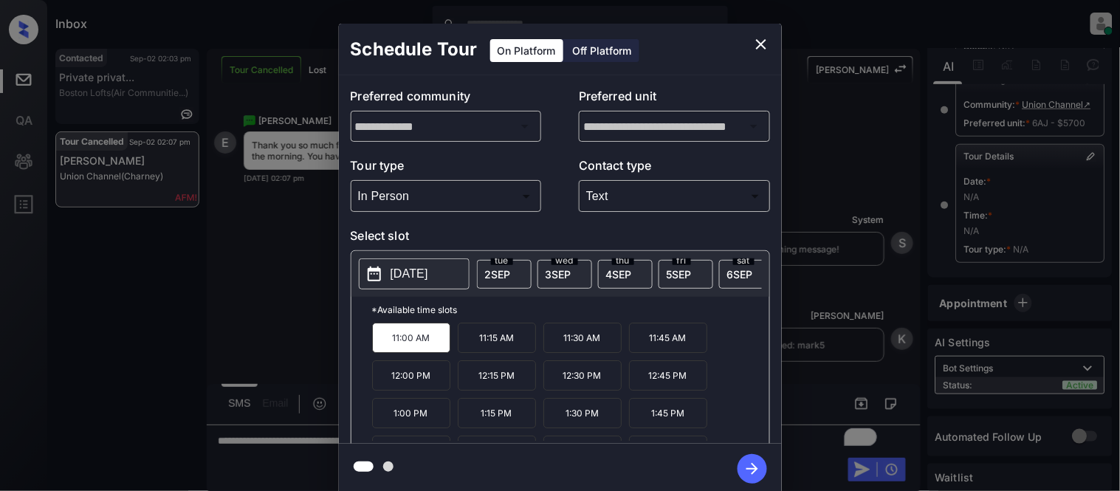
click at [748, 467] on icon "button" at bounding box center [752, 469] width 30 height 30
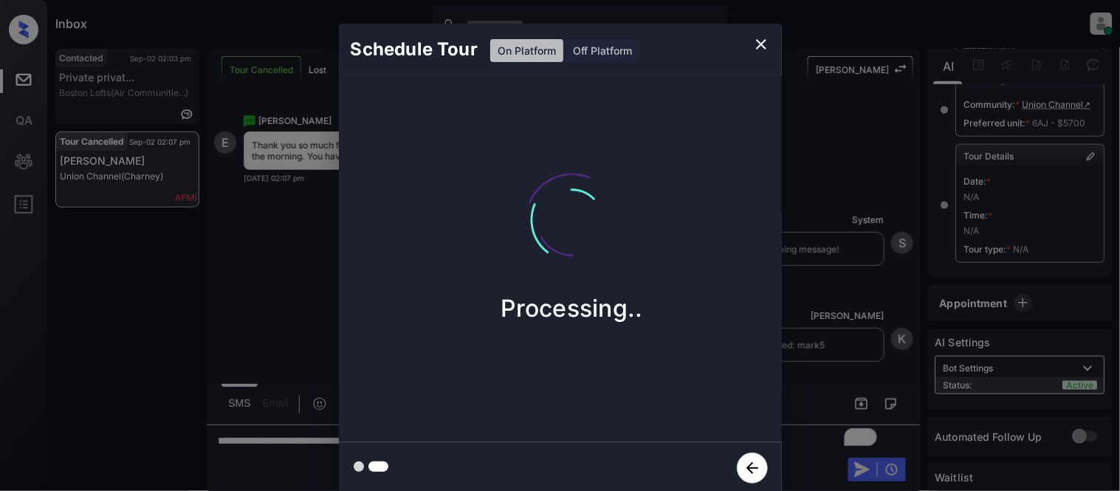
click at [843, 366] on div "Schedule Tour On Platform Off Platform Processing.." at bounding box center [560, 258] width 1120 height 517
